Goal: Information Seeking & Learning: Learn about a topic

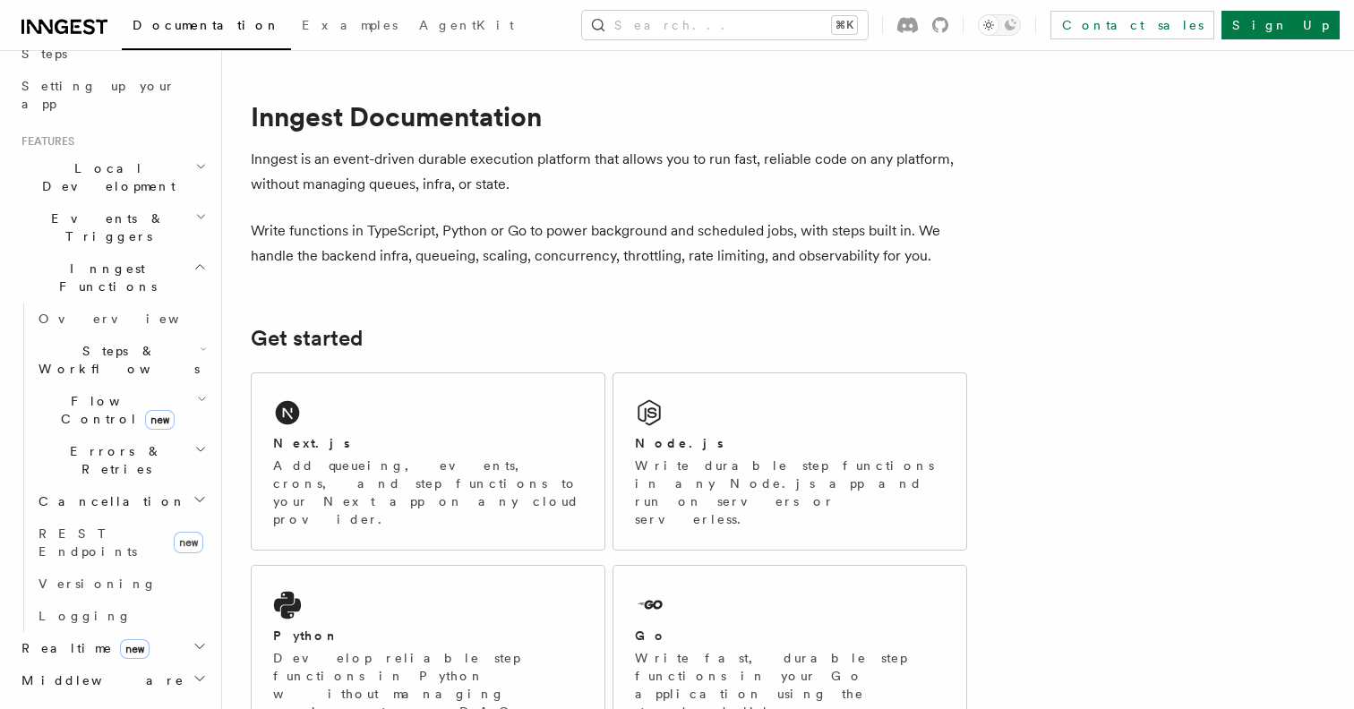
scroll to position [285, 0]
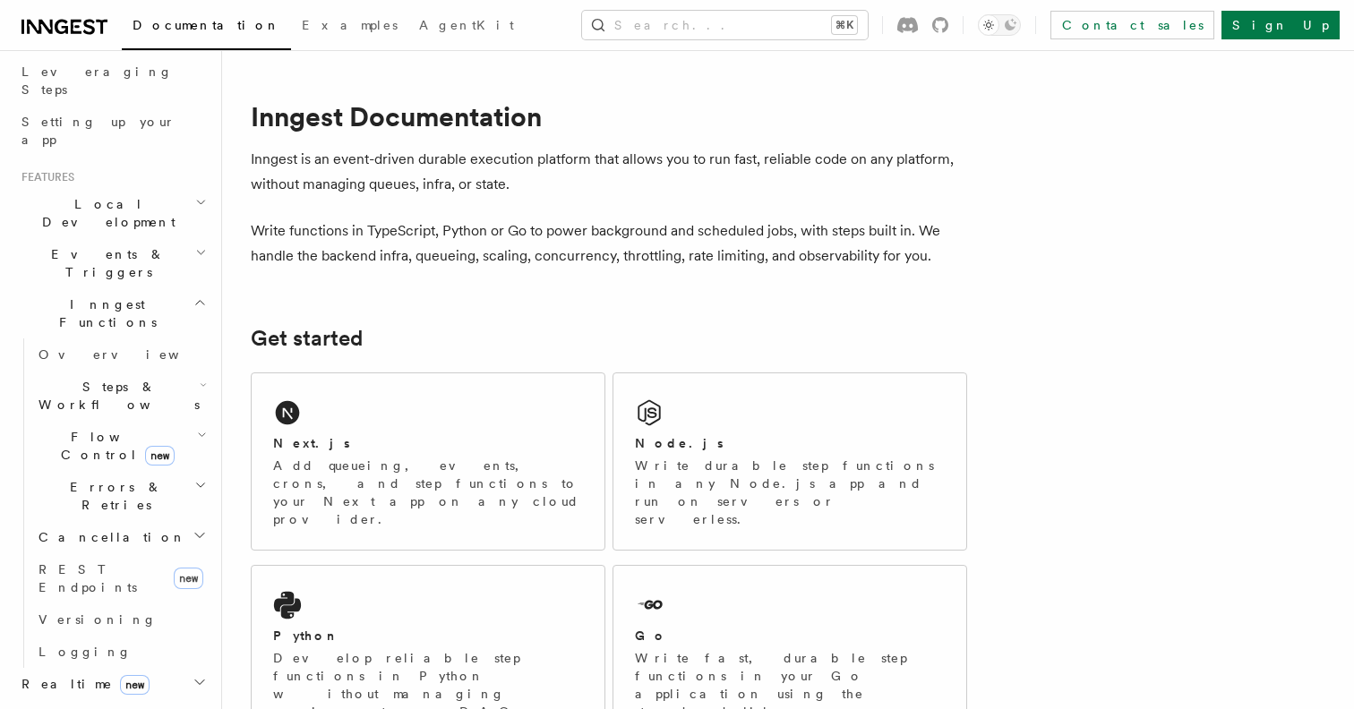
click at [210, 421] on h2 "Flow Control new" at bounding box center [120, 446] width 179 height 50
click at [197, 428] on icon "button" at bounding box center [202, 435] width 10 height 14
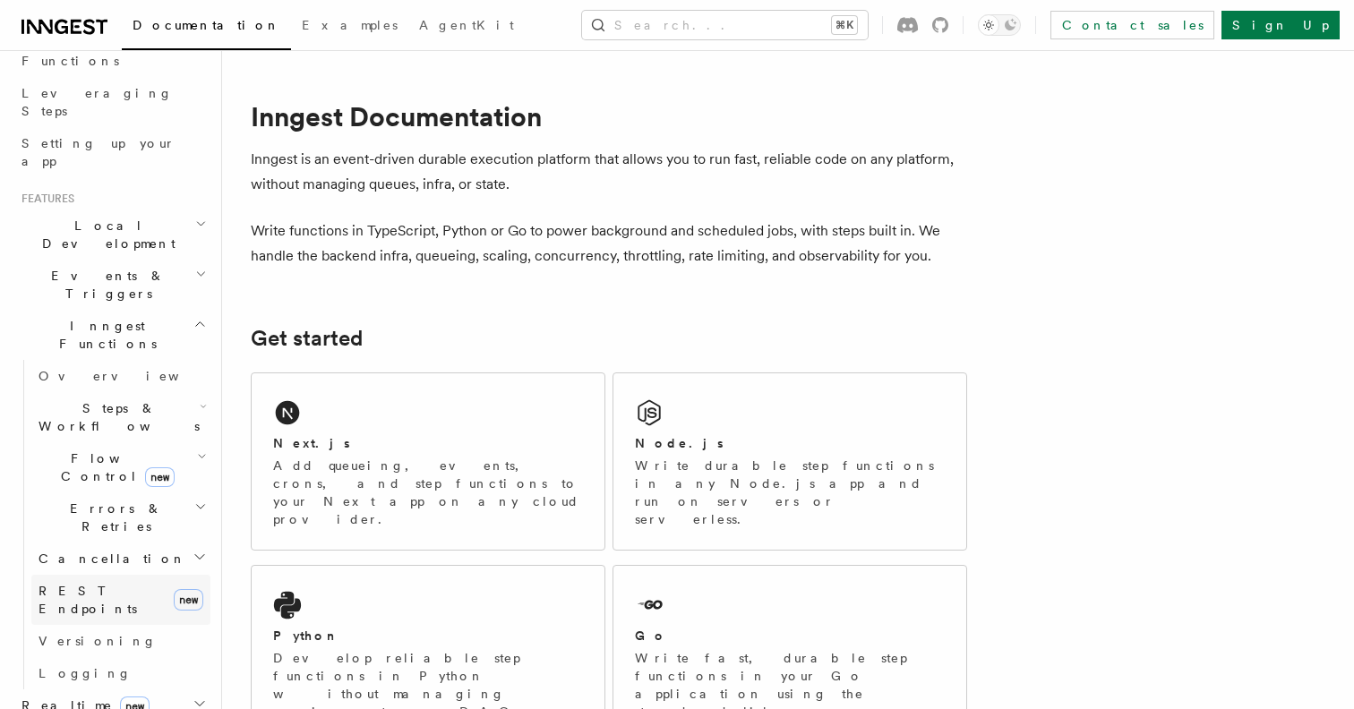
scroll to position [258, 0]
click at [73, 589] on span "REST Endpoints" at bounding box center [88, 605] width 98 height 32
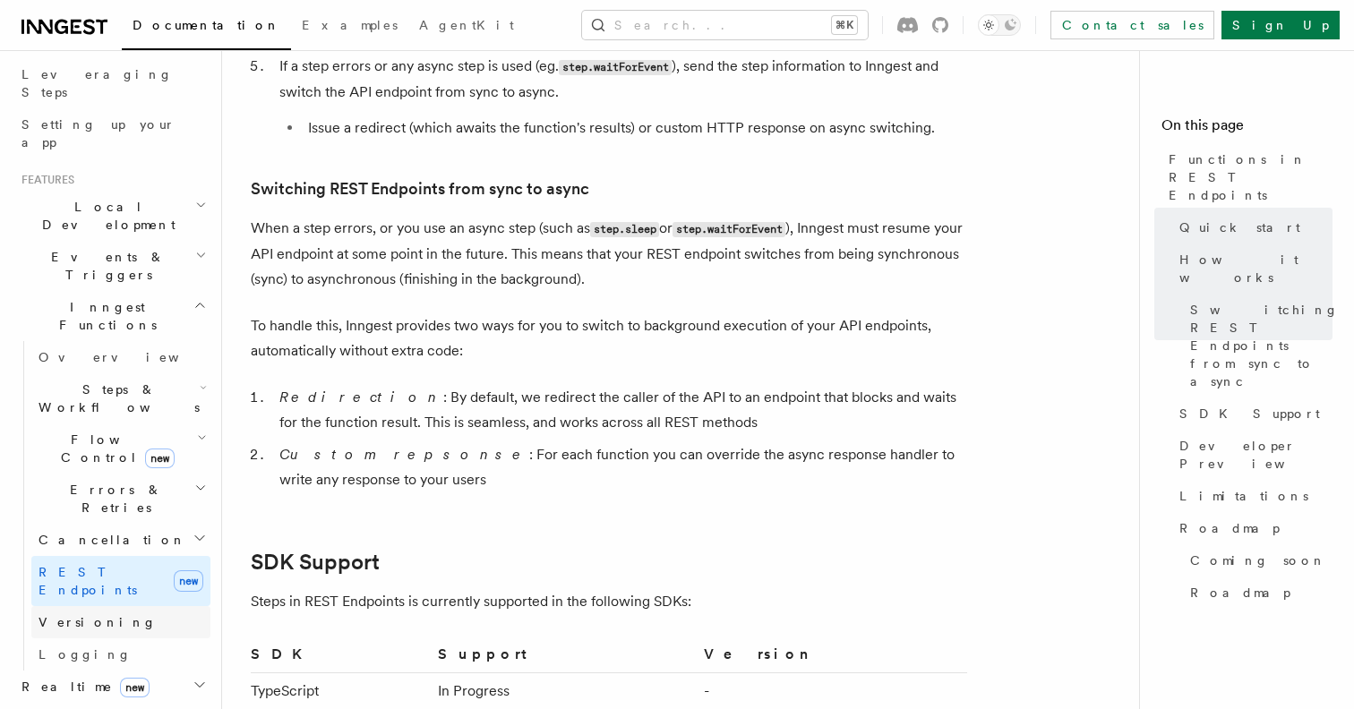
scroll to position [285, 0]
click at [200, 378] on icon "button" at bounding box center [203, 385] width 7 height 14
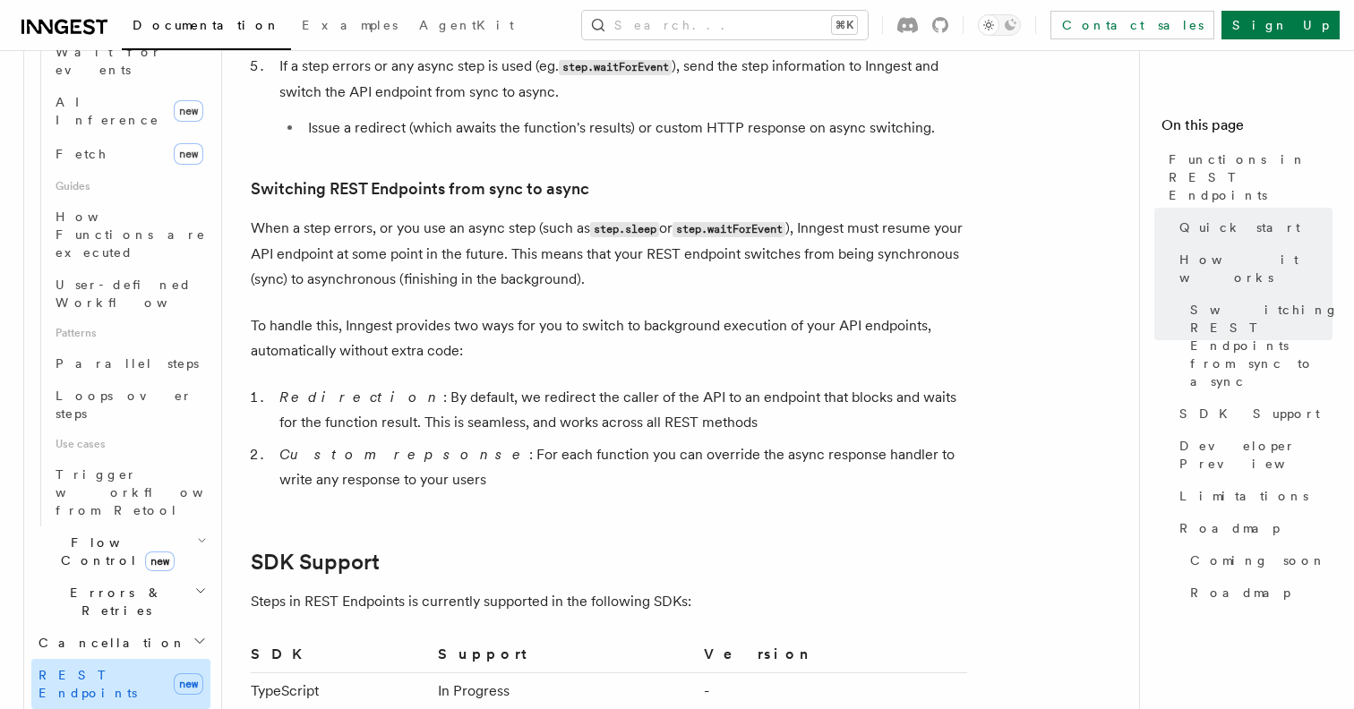
scroll to position [779, 0]
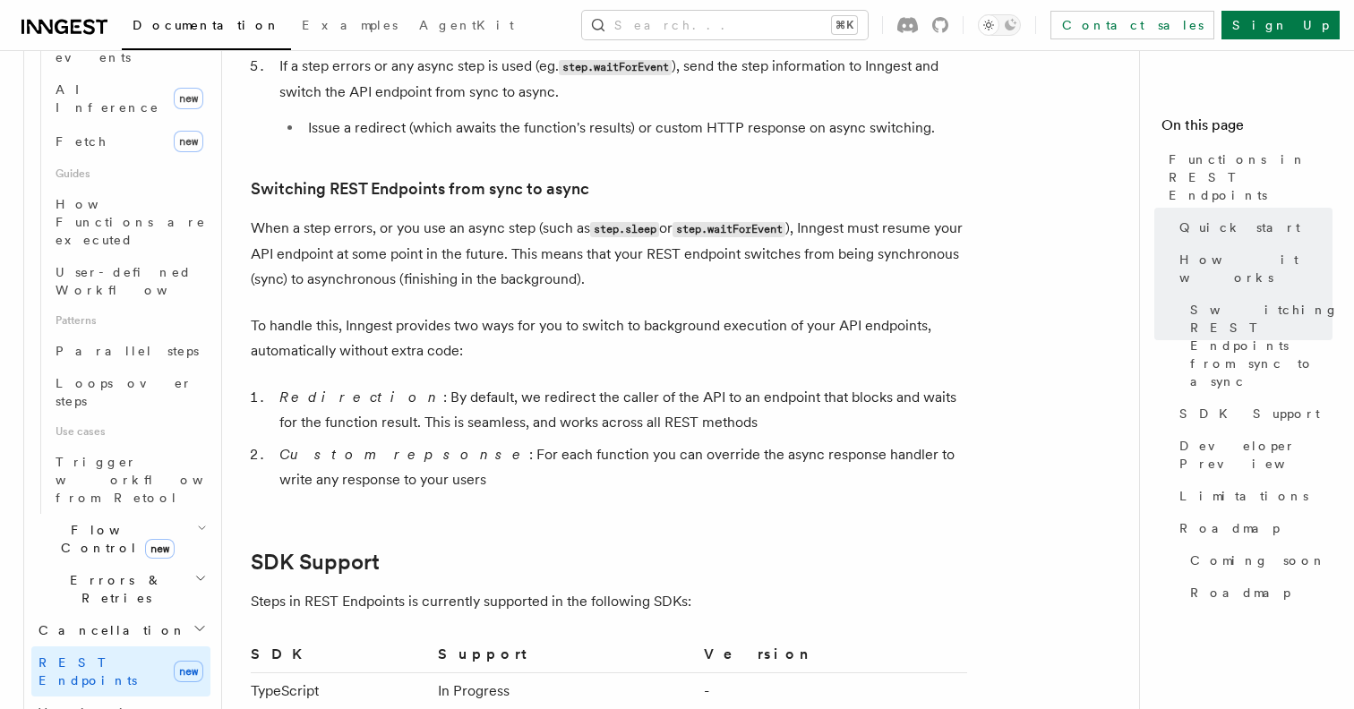
click at [197, 521] on icon "button" at bounding box center [202, 528] width 10 height 14
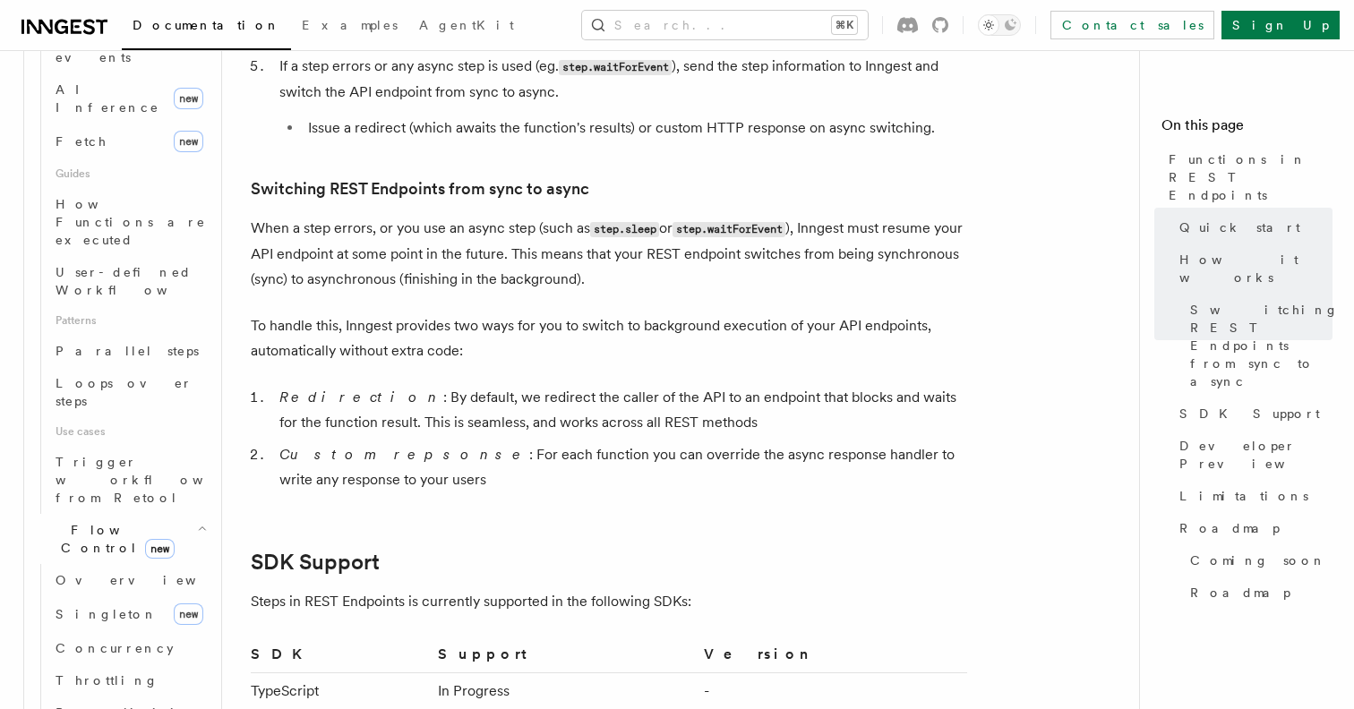
click at [197, 521] on icon "button" at bounding box center [202, 528] width 10 height 14
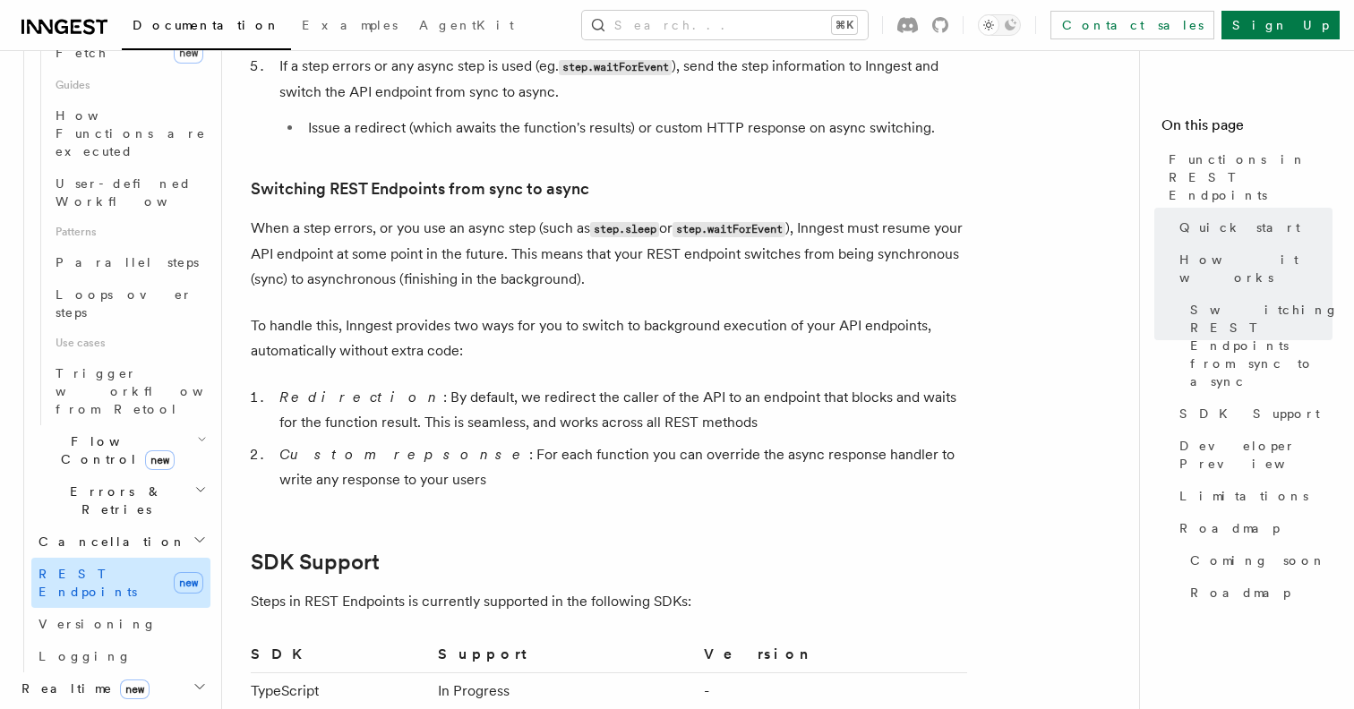
scroll to position [870, 0]
click at [189, 670] on h2 "Realtime new" at bounding box center [112, 686] width 196 height 32
click at [115, 702] on link "Overview" at bounding box center [120, 718] width 179 height 32
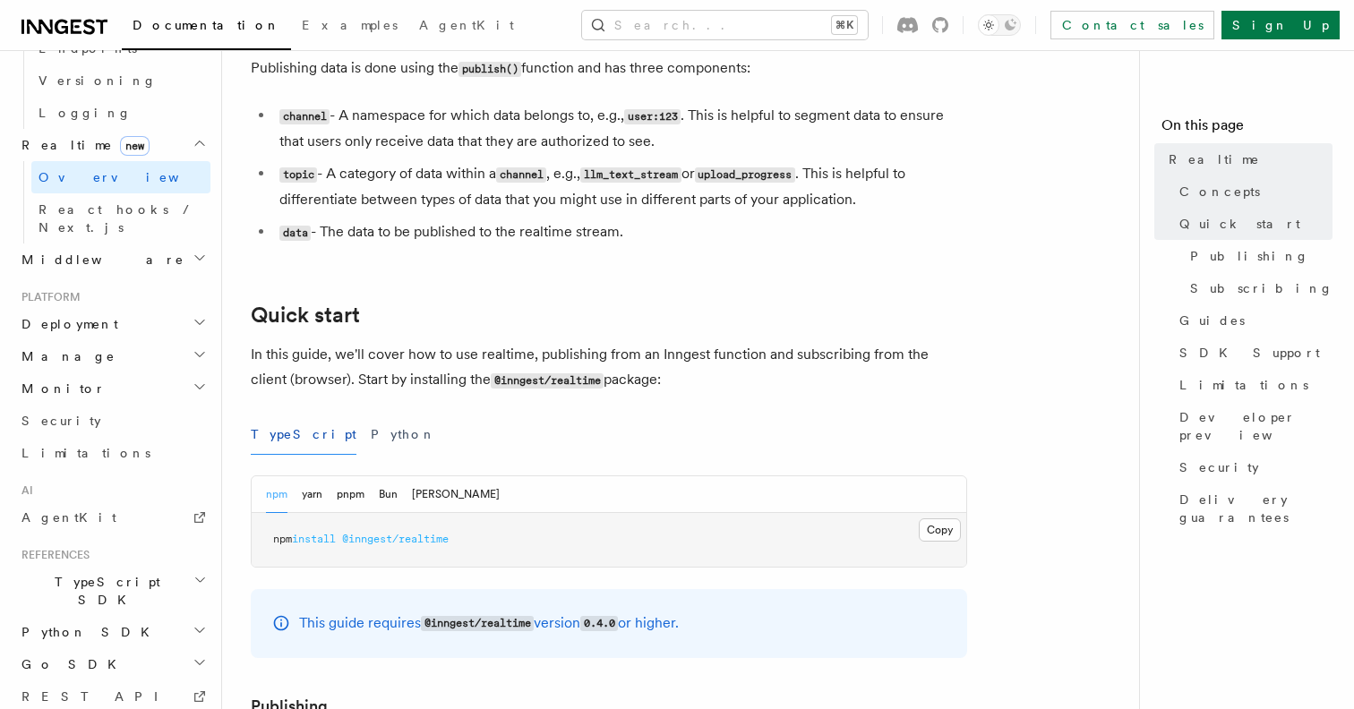
scroll to position [655, 0]
